Goal: Task Accomplishment & Management: Manage account settings

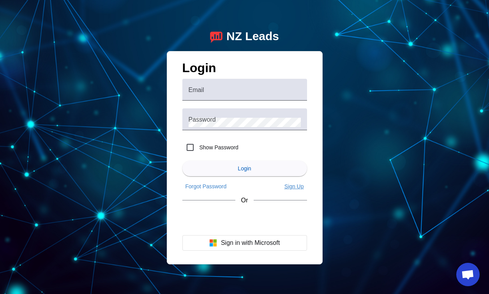
click at [301, 184] on span "Sign Up" at bounding box center [293, 186] width 19 height 6
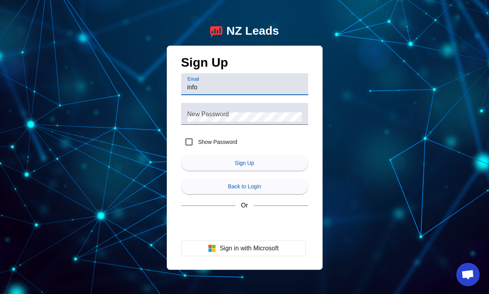
type input "[EMAIL_ADDRESS][DOMAIN_NAME]"
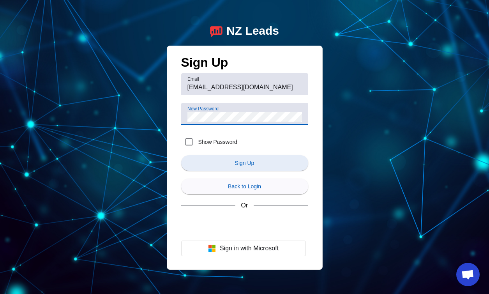
click at [251, 158] on span "submit" at bounding box center [244, 163] width 127 height 19
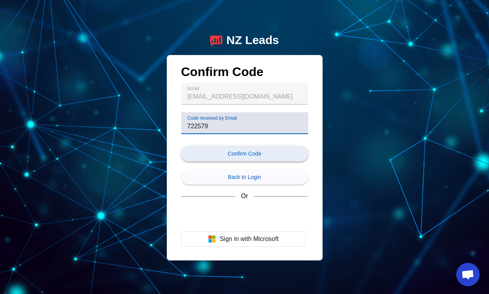
type input "722579"
click at [258, 149] on span "submit" at bounding box center [244, 153] width 127 height 19
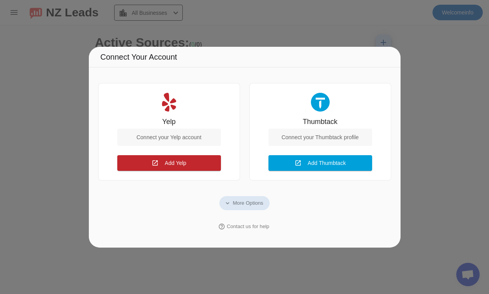
click at [175, 140] on div "Connect your Yelp account" at bounding box center [169, 137] width 104 height 17
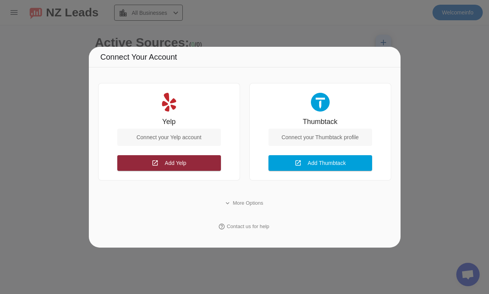
click at [173, 160] on span "Add Yelp" at bounding box center [175, 163] width 21 height 6
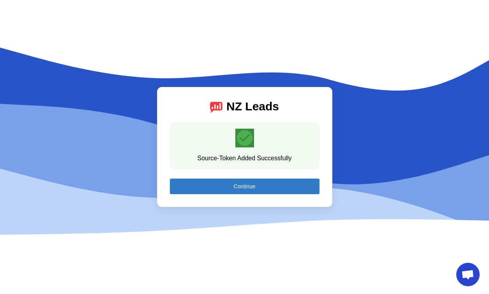
click at [263, 187] on span at bounding box center [245, 186] width 150 height 19
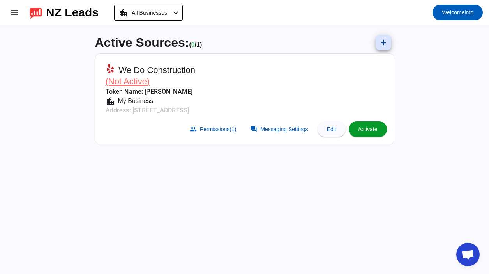
click at [370, 130] on span "Activate" at bounding box center [367, 129] width 19 height 6
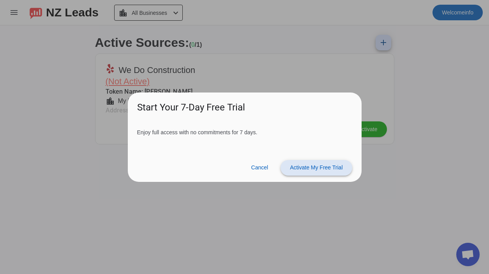
click at [313, 169] on span "Activate My Free Trial" at bounding box center [316, 167] width 53 height 6
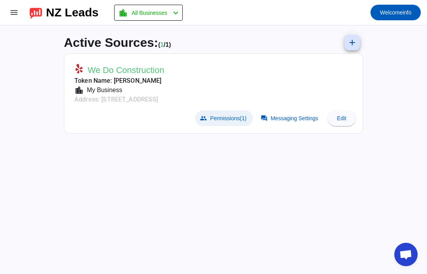
click at [230, 116] on span "Permissions (1)" at bounding box center [228, 118] width 36 height 6
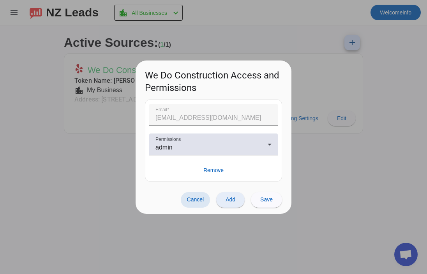
click at [236, 197] on span at bounding box center [230, 199] width 28 height 19
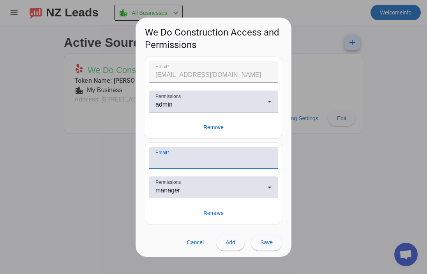
click at [216, 159] on input "Email" at bounding box center [213, 160] width 116 height 9
paste input "manovaofficial@gmail.com"
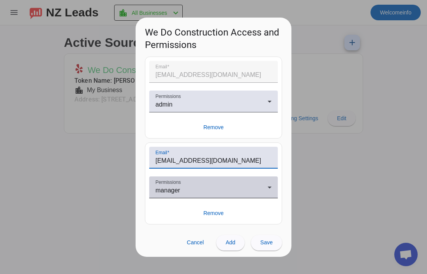
type input "manovaofficial@gmail.com"
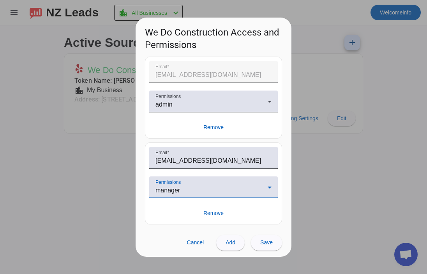
click at [191, 188] on div "manager" at bounding box center [211, 189] width 112 height 9
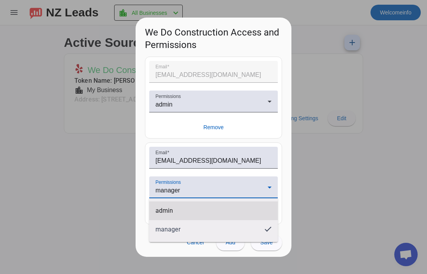
click at [185, 212] on mat-option "admin" at bounding box center [213, 210] width 129 height 19
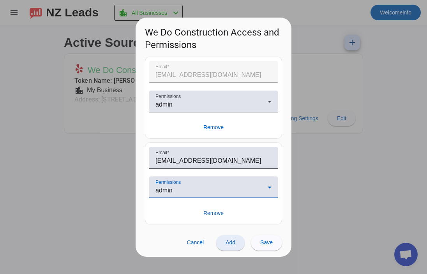
click at [235, 243] on span at bounding box center [230, 242] width 28 height 19
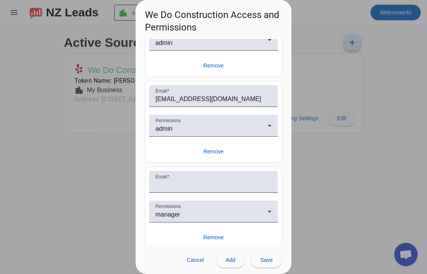
scroll to position [51, 0]
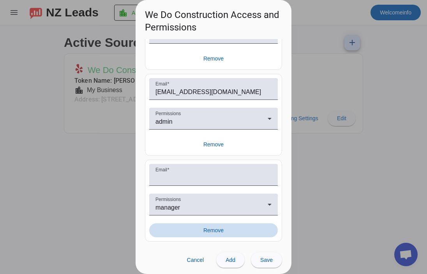
click at [219, 229] on span "Remove" at bounding box center [213, 230] width 20 height 8
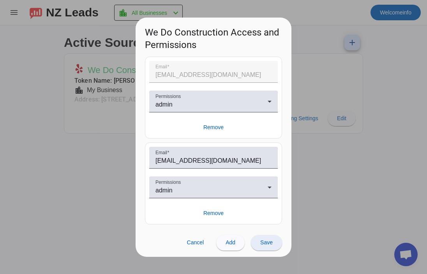
click at [271, 243] on span "Save" at bounding box center [266, 242] width 12 height 6
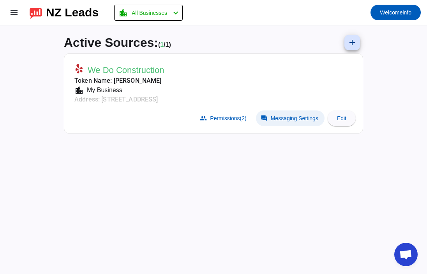
click at [304, 118] on span "Messaging Settings" at bounding box center [295, 118] width 48 height 6
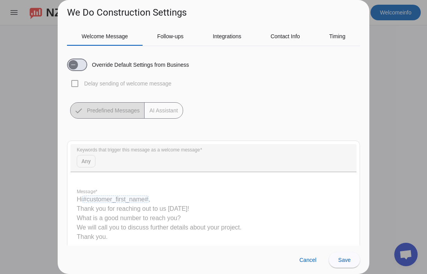
scroll to position [31, 0]
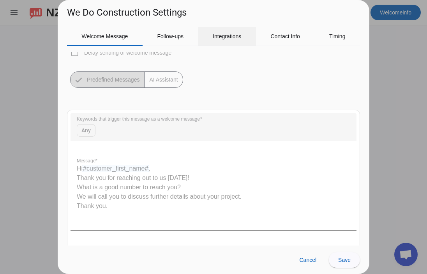
click at [219, 39] on span "Integrations" at bounding box center [227, 36] width 28 height 5
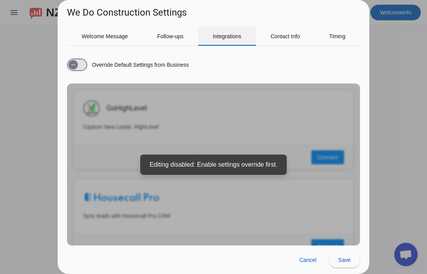
scroll to position [0, 0]
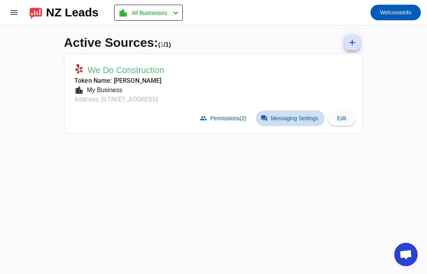
click at [297, 120] on span "Messaging Settings" at bounding box center [295, 118] width 48 height 6
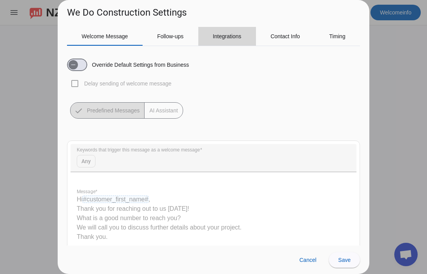
click at [230, 37] on span "Integrations" at bounding box center [227, 36] width 28 height 5
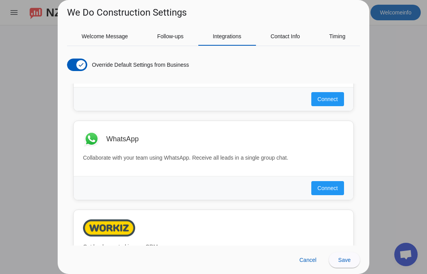
scroll to position [592, 0]
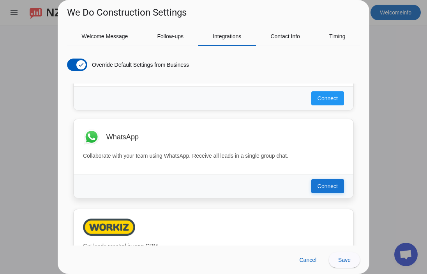
click at [324, 185] on span "Connect" at bounding box center [328, 186] width 20 height 8
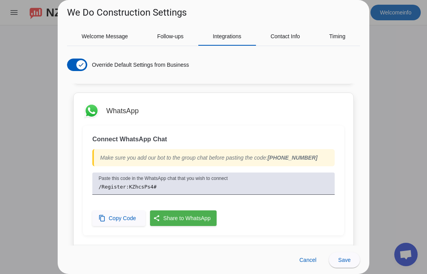
scroll to position [624, 0]
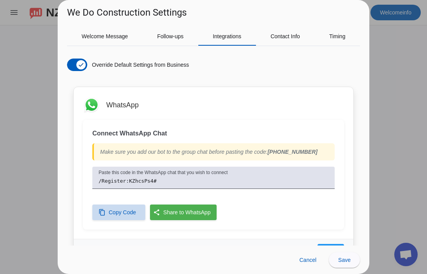
click at [123, 212] on span "Copy Code" at bounding box center [122, 212] width 27 height 8
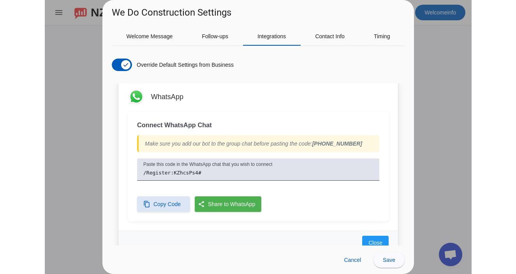
scroll to position [635, 0]
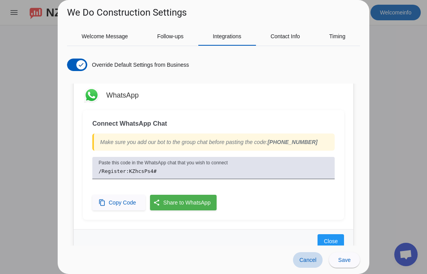
click at [307, 259] on span "Cancel" at bounding box center [307, 259] width 17 height 6
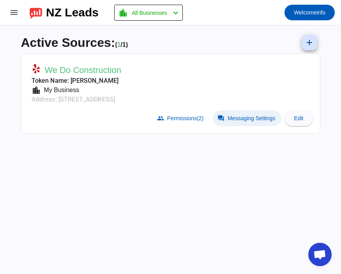
click at [246, 117] on span "Messaging Settings" at bounding box center [252, 118] width 48 height 6
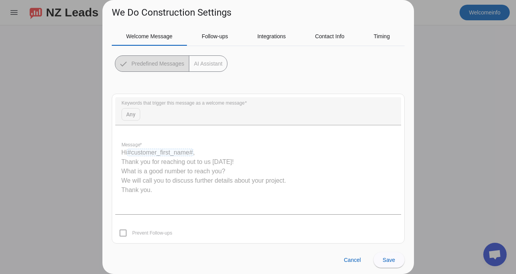
scroll to position [0, 0]
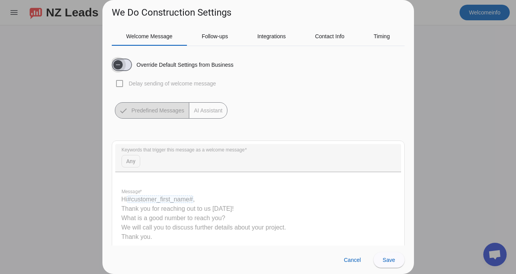
click at [119, 65] on icon "button" at bounding box center [118, 65] width 6 height 6
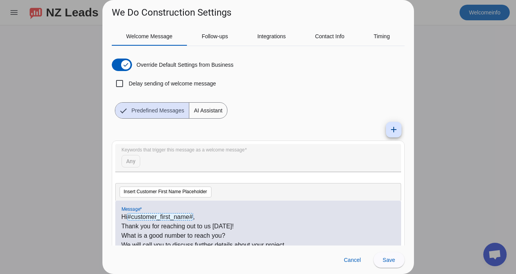
click at [189, 230] on p "Thank you for reaching out to us today!" at bounding box center [259, 225] width 274 height 9
drag, startPoint x: 234, startPoint y: 228, endPoint x: 140, endPoint y: 226, distance: 93.5
click at [140, 226] on p "Thank you for reaching out to us today!" at bounding box center [259, 225] width 274 height 9
click at [281, 230] on p "Thank you for reaching out to us today!" at bounding box center [259, 225] width 274 height 9
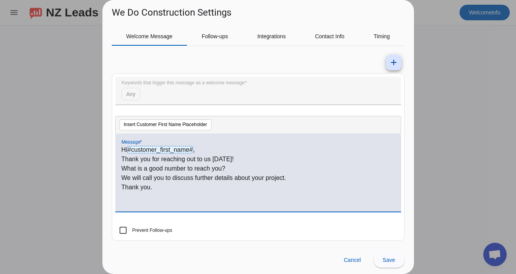
scroll to position [69, 0]
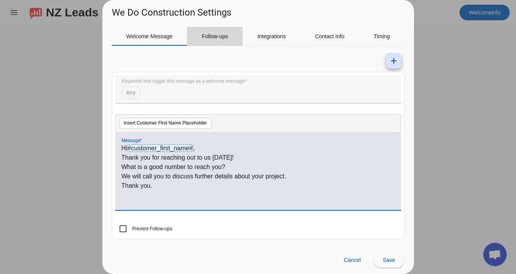
click at [220, 37] on span "Follow-ups" at bounding box center [215, 36] width 26 height 5
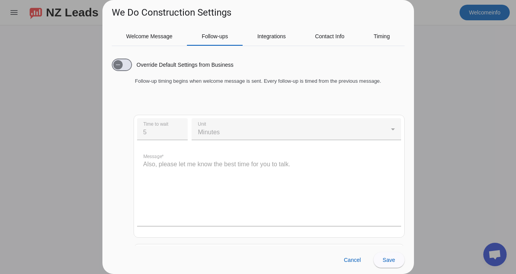
scroll to position [0, 0]
click at [117, 65] on icon "button" at bounding box center [118, 65] width 6 height 6
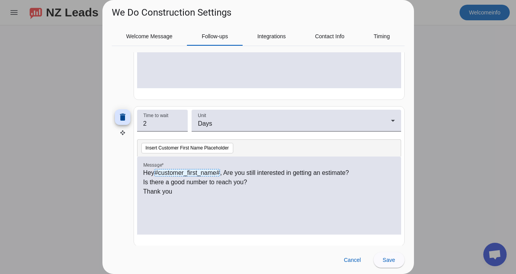
scroll to position [303, 0]
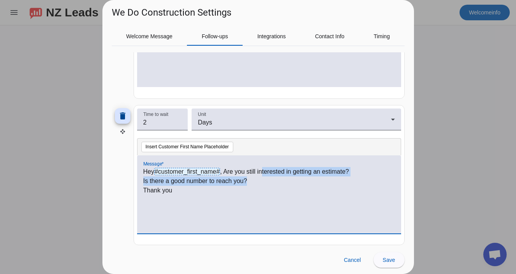
drag, startPoint x: 265, startPoint y: 170, endPoint x: 273, endPoint y: 181, distance: 13.3
click at [273, 181] on div "Hey #customer_first_name# , Are you still interested in getting an estimate? Is…" at bounding box center [269, 198] width 252 height 63
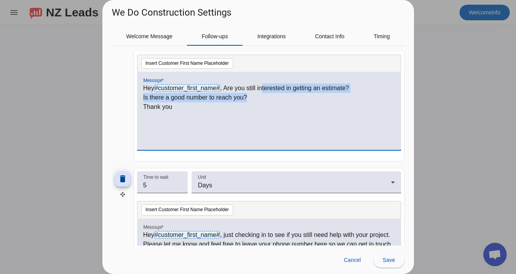
scroll to position [387, 0]
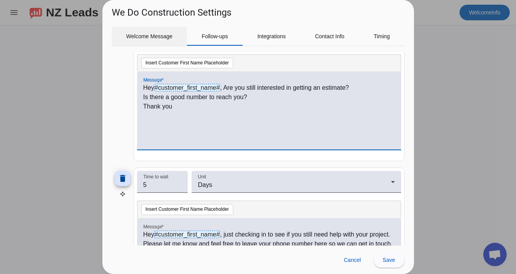
click at [157, 35] on span "Welcome Message" at bounding box center [149, 36] width 46 height 5
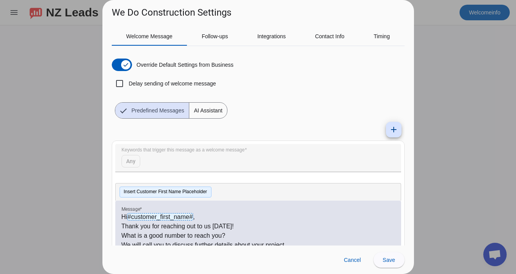
scroll to position [69, 0]
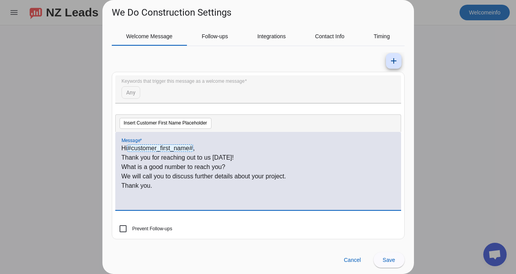
click at [166, 201] on div "Hi #customer_first_name# , Thank you for reaching out to us today! What is a go…" at bounding box center [259, 174] width 274 height 63
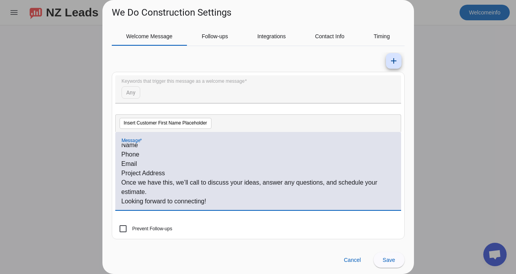
scroll to position [87, 0]
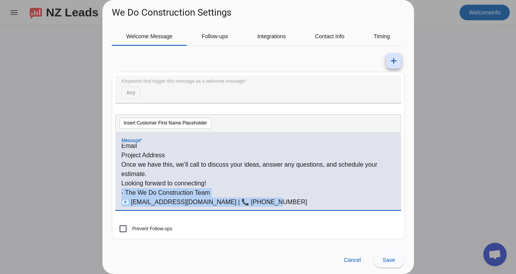
drag, startPoint x: 265, startPoint y: 203, endPoint x: 119, endPoint y: 191, distance: 146.7
click at [119, 191] on div "Hi #customer_first_name# , Thank you for reaching out to us today! What is a go…" at bounding box center [258, 171] width 286 height 78
copy div "- The We Do Construction Team 📧 info@wdconstructions.com | 📞 415-416-5494"
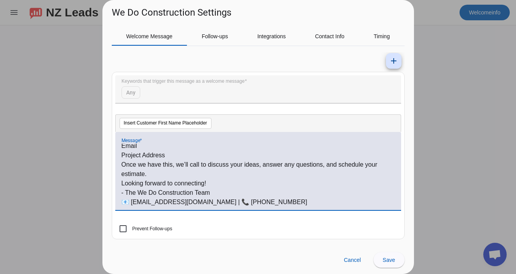
click at [269, 203] on p "📧 info@wdconstructions.com | 📞 415-416-5494" at bounding box center [259, 201] width 274 height 9
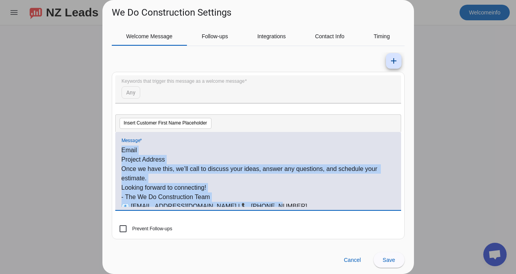
drag, startPoint x: 273, startPoint y: 203, endPoint x: 112, endPoint y: 147, distance: 170.0
click at [112, 147] on mat-card "Keywords that trigger this message as a welcome message Any Insert Customer Fir…" at bounding box center [258, 155] width 293 height 167
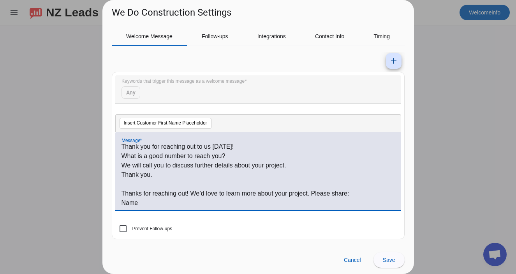
scroll to position [28, 0]
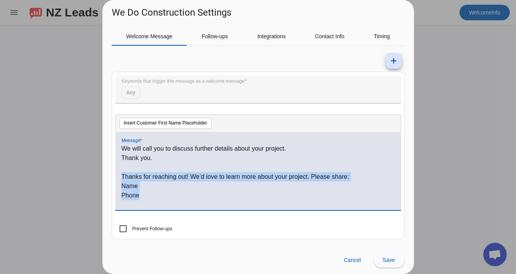
drag, startPoint x: 152, startPoint y: 199, endPoint x: 111, endPoint y: 178, distance: 46.0
click at [111, 178] on div "Welcome Message Follow-ups Integrations Contact Info Timing Override Default Se…" at bounding box center [258, 132] width 312 height 226
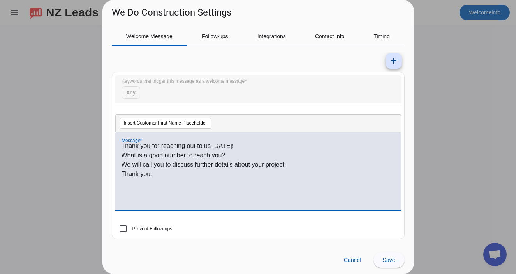
scroll to position [12, 0]
click at [397, 63] on mat-icon "add" at bounding box center [393, 60] width 9 height 9
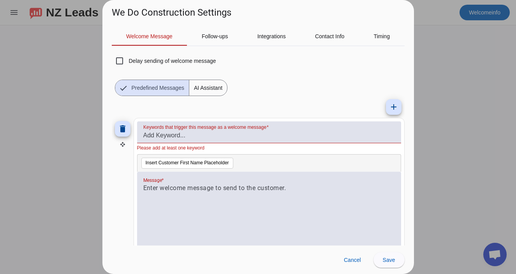
scroll to position [25, 0]
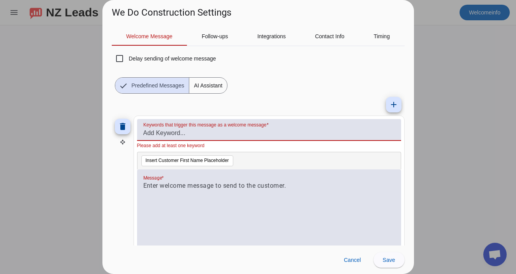
click at [194, 131] on input "Keywords that trigger this message as a welcome message" at bounding box center [269, 132] width 252 height 9
type input "window"
click at [186, 185] on div at bounding box center [269, 208] width 264 height 78
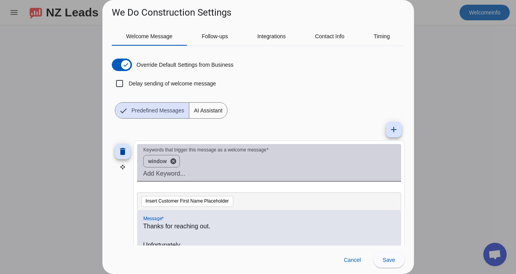
scroll to position [64, 0]
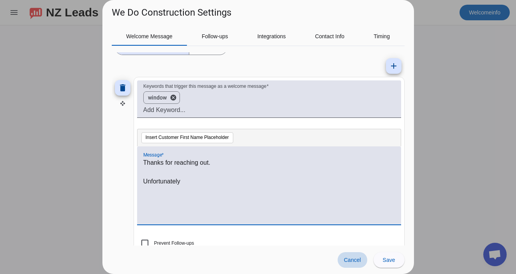
click at [348, 260] on span "Cancel" at bounding box center [352, 259] width 17 height 6
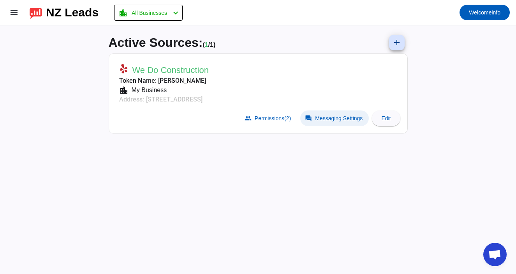
click at [340, 115] on span "Messaging Settings" at bounding box center [339, 118] width 48 height 6
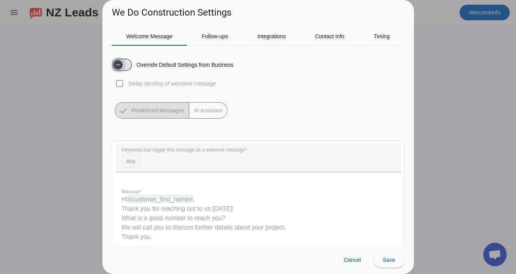
click at [122, 67] on span "button" at bounding box center [117, 64] width 9 height 9
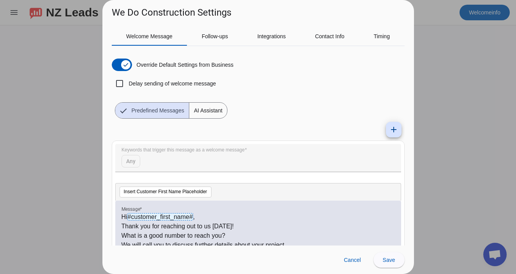
click at [204, 110] on span "AI Assistant" at bounding box center [208, 110] width 38 height 16
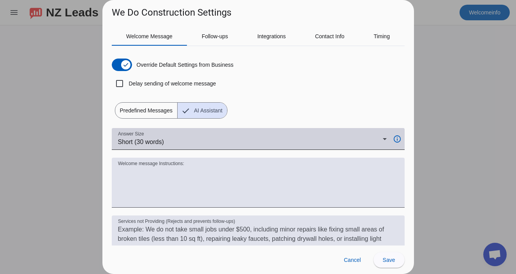
click at [357, 142] on div "Short (30 words)" at bounding box center [250, 141] width 265 height 9
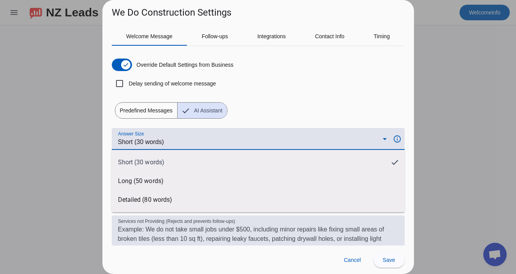
click at [267, 118] on div at bounding box center [258, 137] width 516 height 274
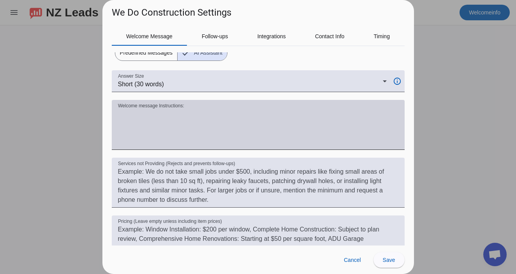
scroll to position [64, 0]
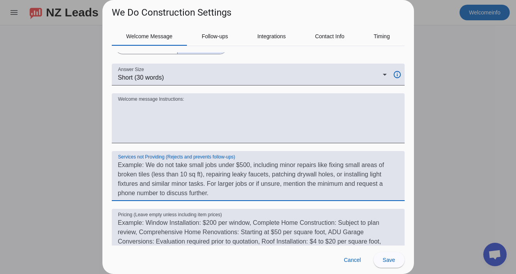
drag, startPoint x: 193, startPoint y: 164, endPoint x: 206, endPoint y: 178, distance: 19.6
click at [206, 178] on textarea "Services not Providing (Rejects and prevents follow-ups)" at bounding box center [258, 178] width 281 height 37
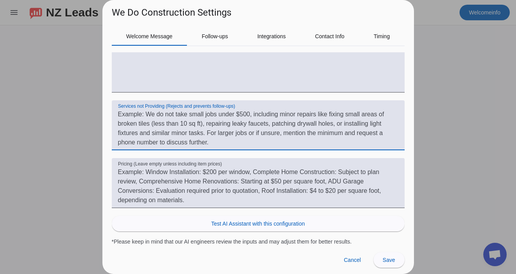
scroll to position [0, 0]
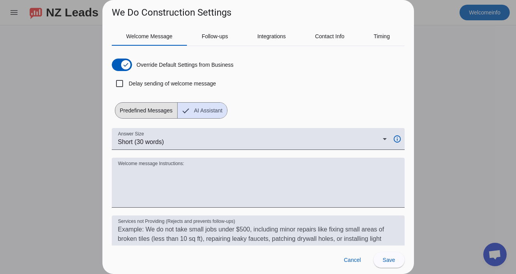
click at [162, 107] on span "Predefined Messages" at bounding box center [146, 110] width 62 height 16
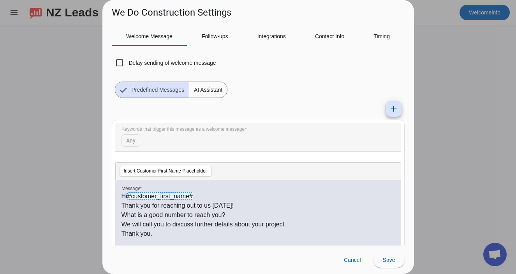
scroll to position [42, 0]
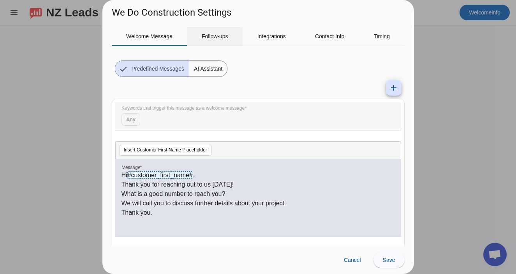
click at [217, 35] on span "Follow-ups" at bounding box center [215, 36] width 26 height 5
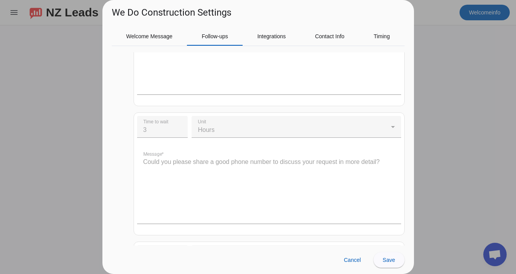
scroll to position [137, 0]
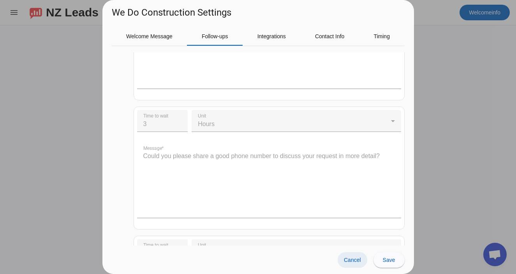
click at [348, 260] on span "Cancel" at bounding box center [352, 259] width 17 height 6
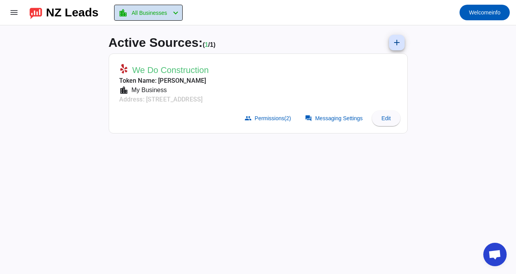
click at [166, 15] on span "All Businesses" at bounding box center [149, 12] width 35 height 11
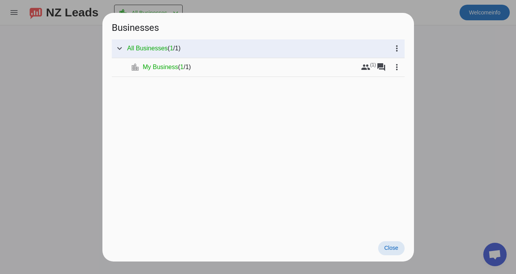
drag, startPoint x: 495, startPoint y: 111, endPoint x: 445, endPoint y: 177, distance: 83.4
click at [427, 111] on div at bounding box center [258, 137] width 516 height 274
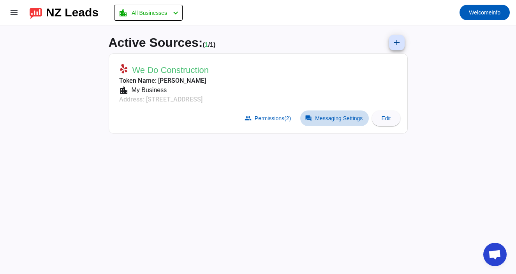
click at [344, 119] on span "Messaging Settings" at bounding box center [339, 118] width 48 height 6
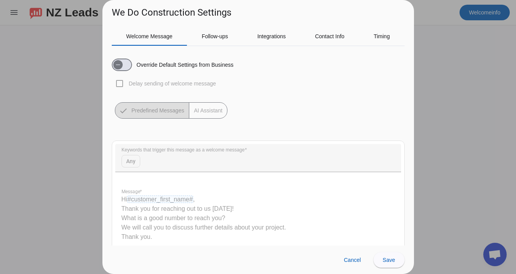
click at [213, 26] on div "Welcome Message Follow-ups Integrations Contact Info Timing Override Default Se…" at bounding box center [258, 132] width 312 height 226
click at [214, 37] on span "Follow-ups" at bounding box center [215, 36] width 26 height 5
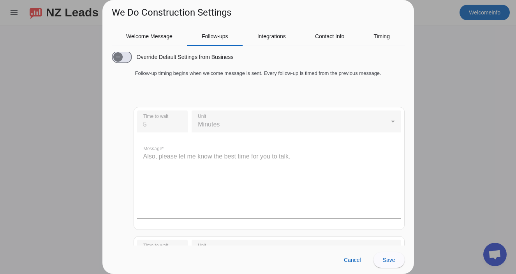
scroll to position [0, 0]
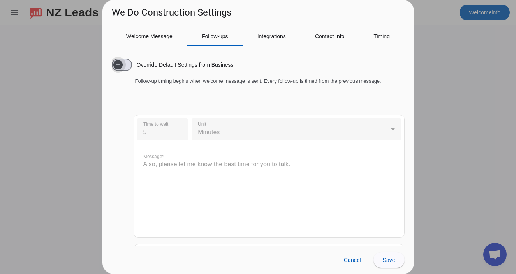
click at [117, 66] on icon "button" at bounding box center [118, 65] width 6 height 6
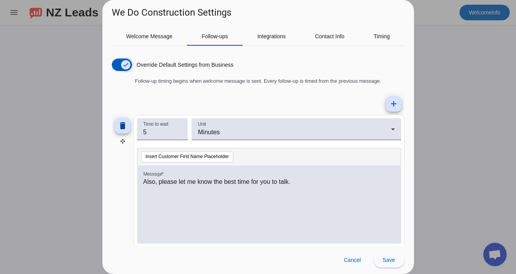
scroll to position [16, 0]
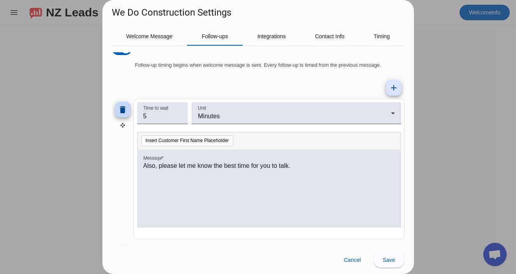
click at [124, 111] on mat-icon "delete" at bounding box center [122, 109] width 9 height 9
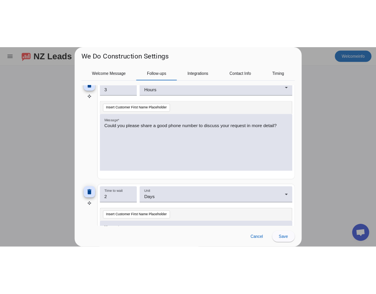
scroll to position [0, 0]
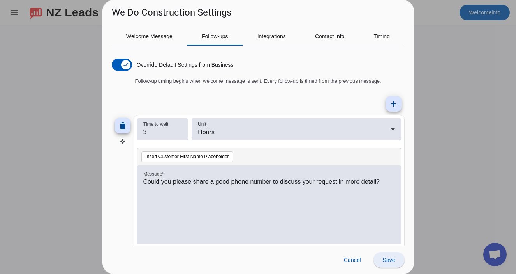
click at [391, 260] on span "Save" at bounding box center [389, 259] width 12 height 6
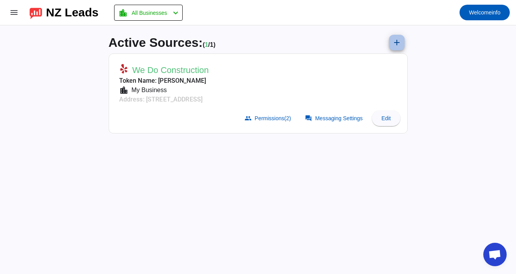
click at [400, 41] on mat-icon "add" at bounding box center [396, 42] width 9 height 9
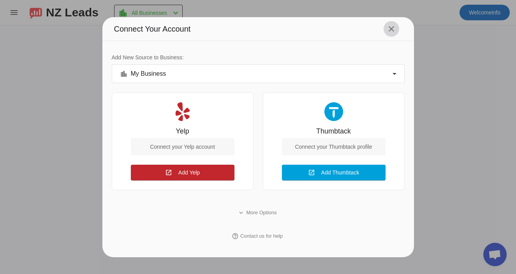
click at [390, 33] on mat-icon "close" at bounding box center [391, 28] width 9 height 9
